Goal: Check status

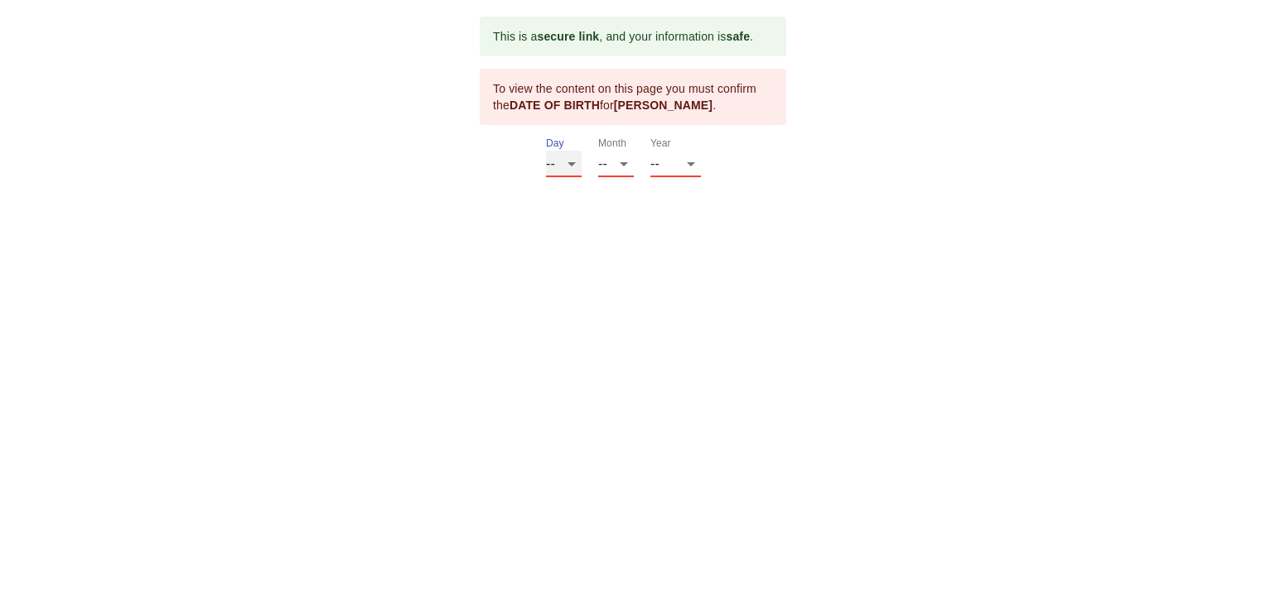
click at [571, 161] on select "-- 01 02 03 04 05 06 07 08 09 10 11 12 13 14 15 16 17 18 19 20 21 22 23 24 25 2…" at bounding box center [564, 164] width 36 height 27
click at [546, 151] on select "-- 01 02 03 04 05 06 07 08 09 10 11 12 13 14 15 16 17 18 19 20 21 22 23 24 25 2…" at bounding box center [564, 164] width 36 height 27
click at [620, 167] on select "-- 01 02 03 04 05 06 07 08 09 10 11 12" at bounding box center [616, 164] width 36 height 27
click at [572, 162] on select "-- 01 02 03 04 05 06 07 08 09 10 11 12 13 14 15 16 17 18 19 20 21 22 23 24 25 2…" at bounding box center [564, 164] width 36 height 27
select select "15"
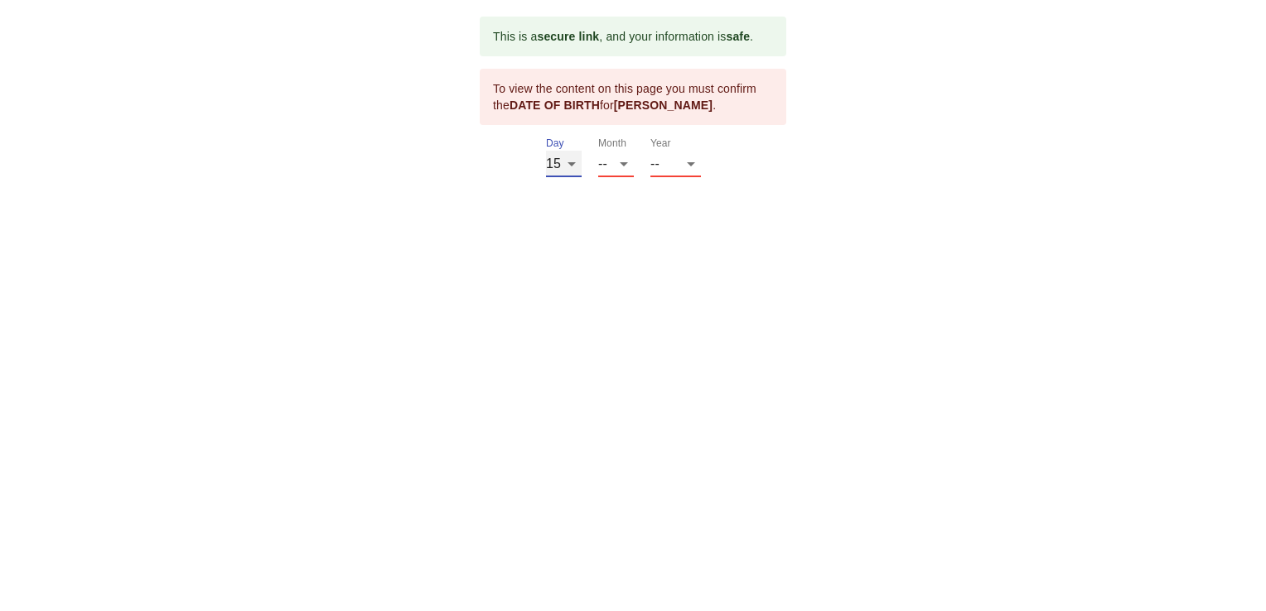
click at [546, 151] on select "-- 01 02 03 04 05 06 07 08 09 10 11 12 13 14 15 16 17 18 19 20 21 22 23 24 25 2…" at bounding box center [564, 164] width 36 height 27
click at [619, 163] on select "-- 01 02 03 04 05 06 07 08 09 10 11 12" at bounding box center [616, 164] width 36 height 27
select select "04"
click at [598, 151] on select "-- 01 02 03 04 05 06 07 08 09 10 11 12" at bounding box center [616, 164] width 36 height 27
click at [683, 166] on select "-- 2025 2024 2023 2022 2021 2020 2019 2018 2017 2016 2015 2014 2013 2012 2011 2…" at bounding box center [675, 164] width 51 height 27
